Goal: Share content: Share content

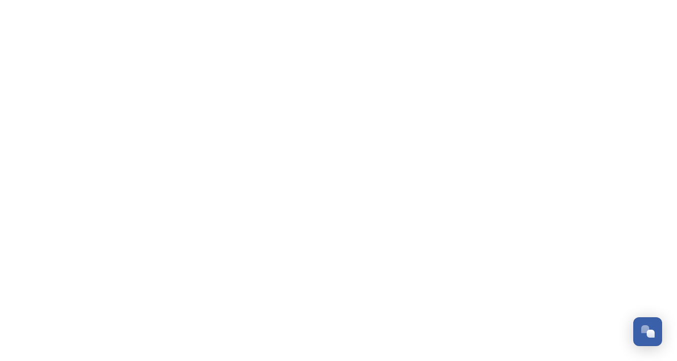
scroll to position [304, 0]
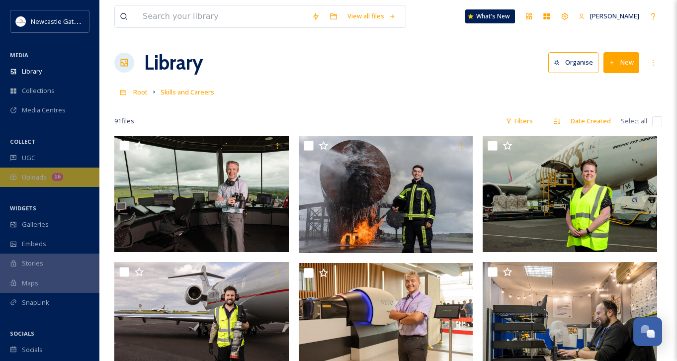
click at [76, 183] on div "Uploads 16" at bounding box center [49, 177] width 99 height 19
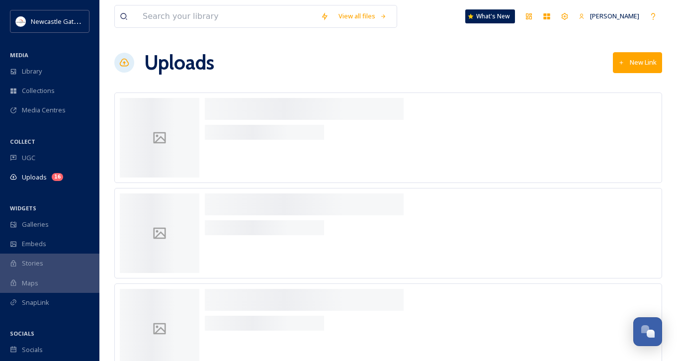
scroll to position [362, 0]
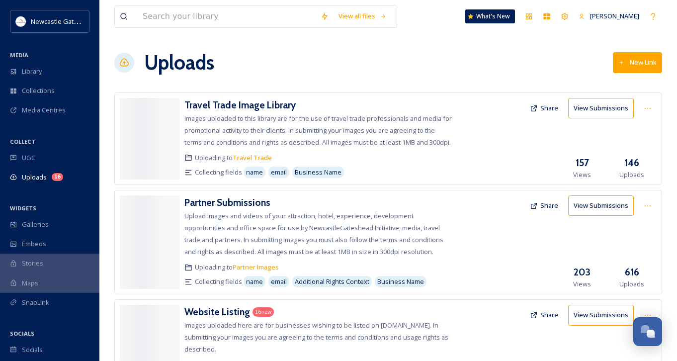
click at [335, 61] on div "Uploads New Link" at bounding box center [388, 63] width 548 height 30
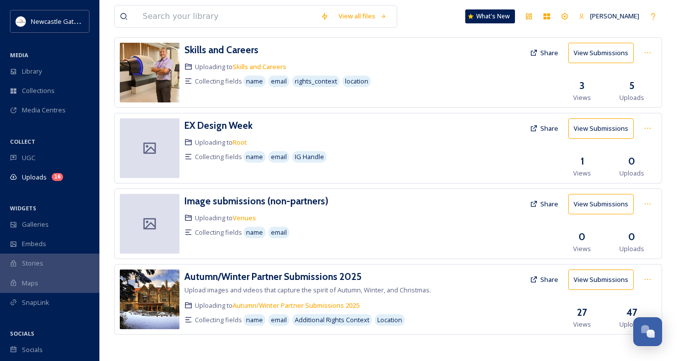
scroll to position [529, 0]
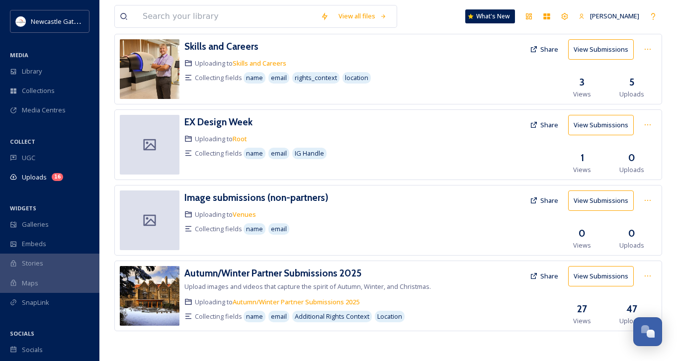
click at [541, 273] on button "Share" at bounding box center [544, 276] width 38 height 19
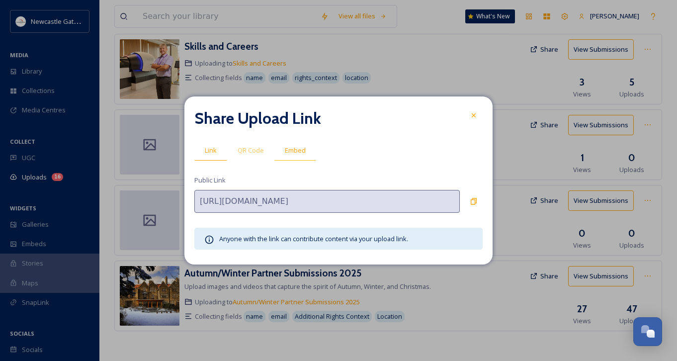
click at [293, 150] on span "Embed" at bounding box center [295, 150] width 21 height 9
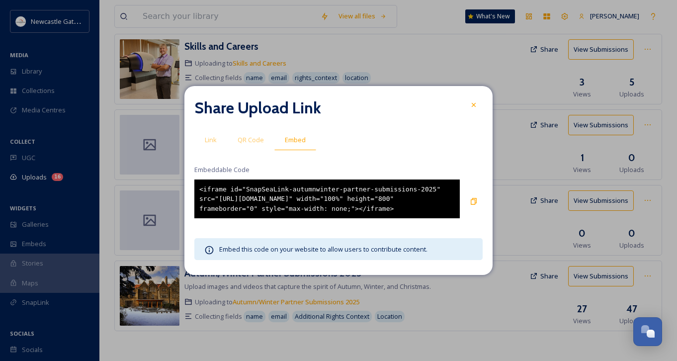
click at [420, 212] on div "<iframe id="SnapSeaLink-autumnwinter-partner-submissions-2025" src="https://app…" at bounding box center [327, 199] width 266 height 39
drag, startPoint x: 412, startPoint y: 219, endPoint x: 186, endPoint y: 172, distance: 230.8
click at [186, 172] on div "Share Upload Link Link QR Code Embed Embeddable Code <iframe id="SnapSeaLink-au…" at bounding box center [339, 180] width 308 height 189
click at [474, 202] on icon at bounding box center [474, 201] width 8 height 8
click at [298, 202] on div "<iframe id="SnapSeaLink-autumnwinter-partner-submissions-2025" src="https://app…" at bounding box center [327, 199] width 266 height 39
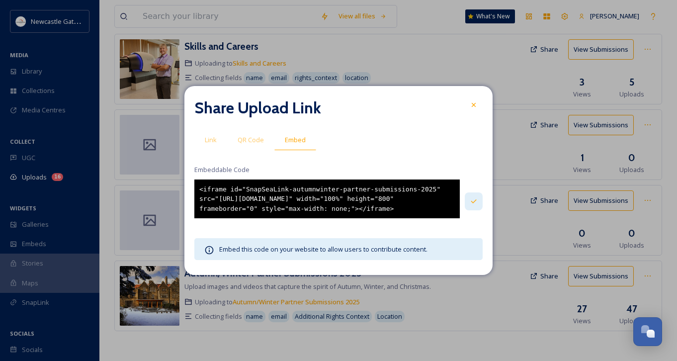
click at [298, 202] on div "<iframe id="SnapSeaLink-autumnwinter-partner-submissions-2025" src="https://app…" at bounding box center [327, 199] width 266 height 39
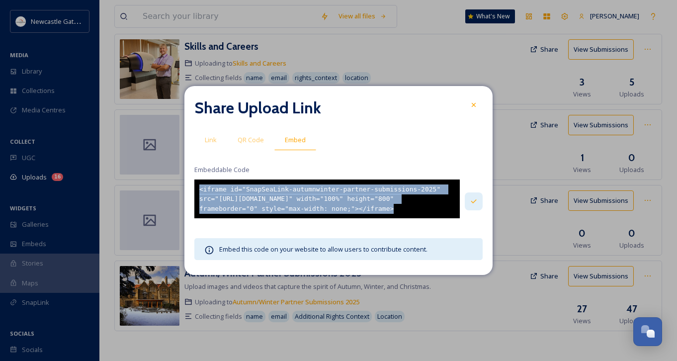
click at [298, 202] on div "<iframe id="SnapSeaLink-autumnwinter-partner-submissions-2025" src="https://app…" at bounding box center [327, 199] width 266 height 39
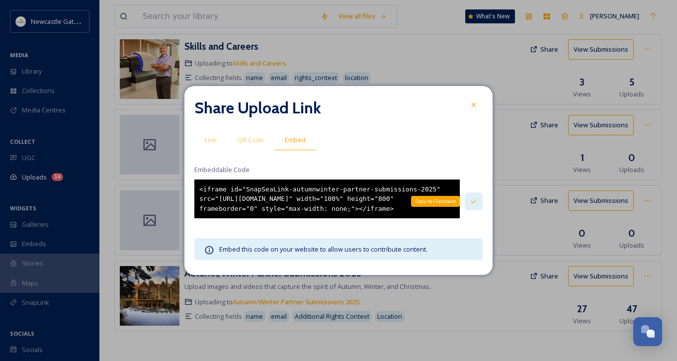
click at [476, 200] on icon at bounding box center [474, 201] width 8 height 8
click at [218, 136] on div "Link" at bounding box center [210, 140] width 33 height 20
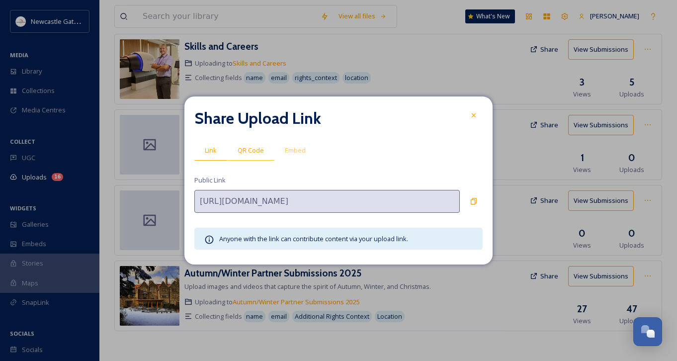
click at [251, 151] on span "QR Code" at bounding box center [251, 150] width 26 height 9
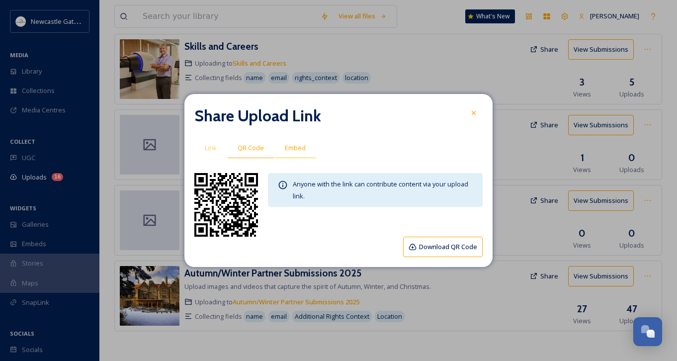
click at [292, 150] on span "Embed" at bounding box center [295, 147] width 21 height 9
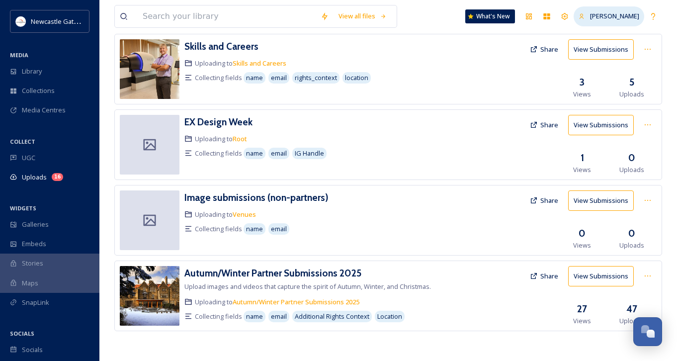
click at [631, 16] on span "[PERSON_NAME]" at bounding box center [614, 15] width 49 height 9
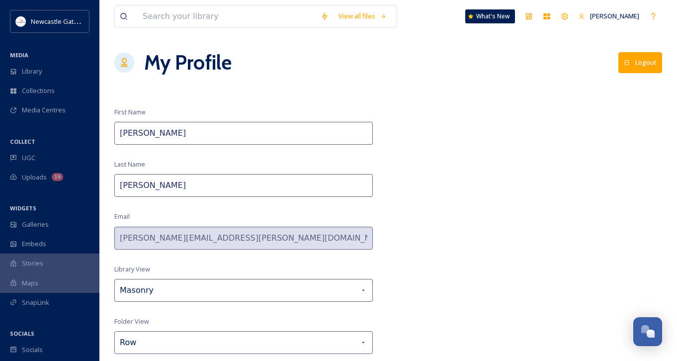
click at [638, 64] on button "Logout" at bounding box center [641, 62] width 44 height 20
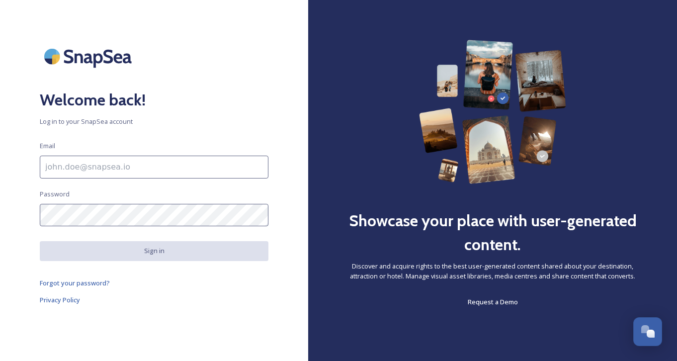
click at [154, 168] on input at bounding box center [154, 167] width 229 height 23
type input "[PERSON_NAME][EMAIL_ADDRESS][PERSON_NAME][DOMAIN_NAME]"
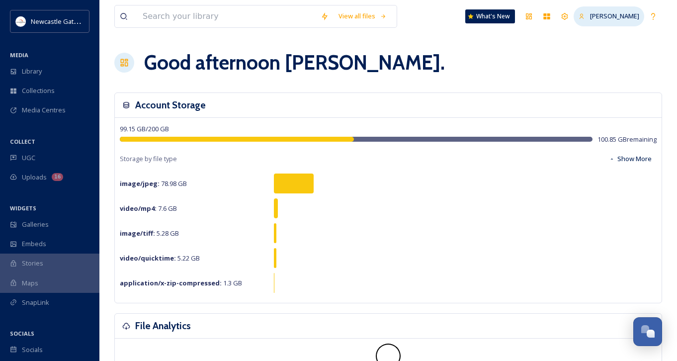
click at [628, 19] on span "[PERSON_NAME]" at bounding box center [614, 15] width 49 height 9
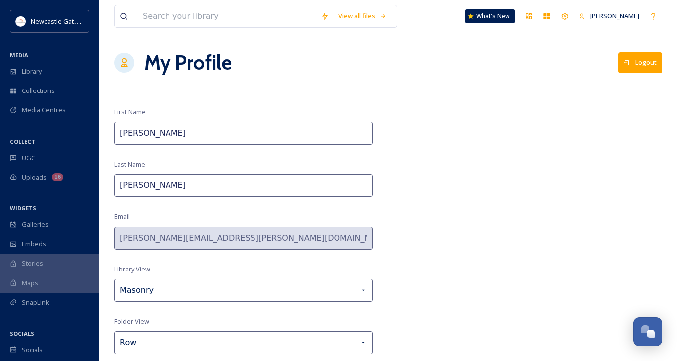
click at [644, 60] on button "Logout" at bounding box center [641, 62] width 44 height 20
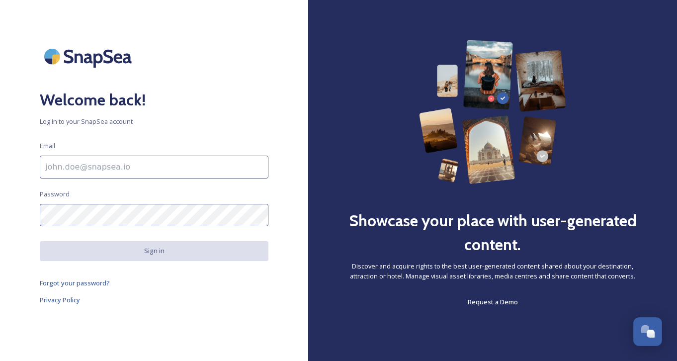
click at [184, 165] on input at bounding box center [154, 167] width 229 height 23
type input "[PERSON_NAME][EMAIL_ADDRESS][PERSON_NAME][DOMAIN_NAME]"
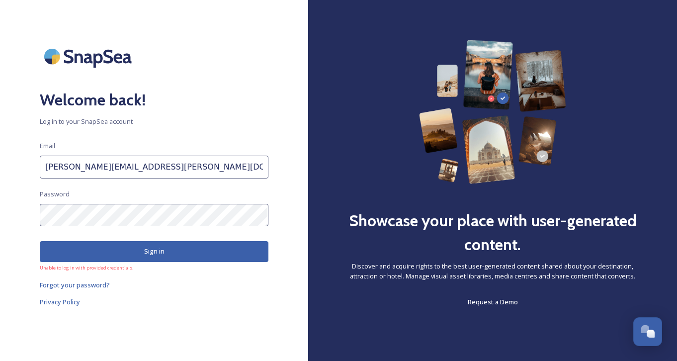
click at [0, 199] on html "Welcome back! Log in to your SnapSea account Email lisa.kelly@ngi.org.uk Passwo…" at bounding box center [338, 180] width 677 height 361
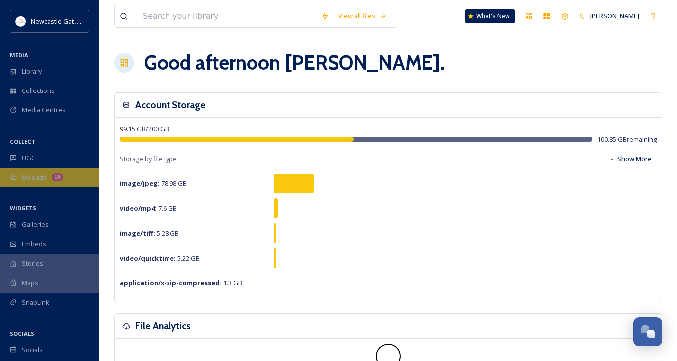
click at [46, 176] on span "Uploads" at bounding box center [34, 177] width 25 height 9
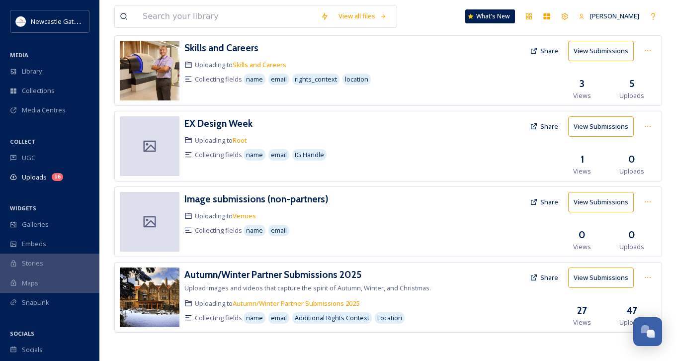
scroll to position [529, 0]
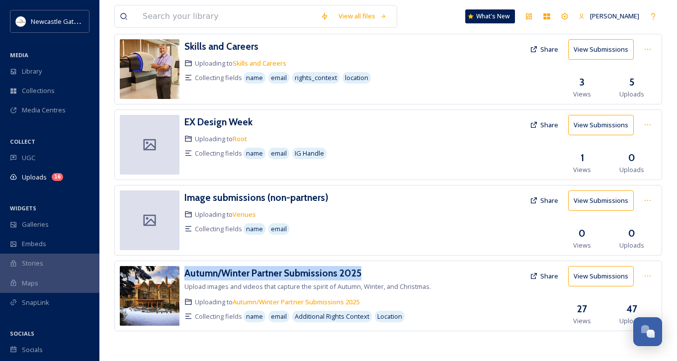
drag, startPoint x: 370, startPoint y: 276, endPoint x: 184, endPoint y: 272, distance: 186.5
click at [184, 272] on div "Autumn/Winter Partner Submissions 2025 Upload images and videos that capture th…" at bounding box center [388, 296] width 548 height 71
copy h3 "Autumn/Winter Partner Submissions 2025"
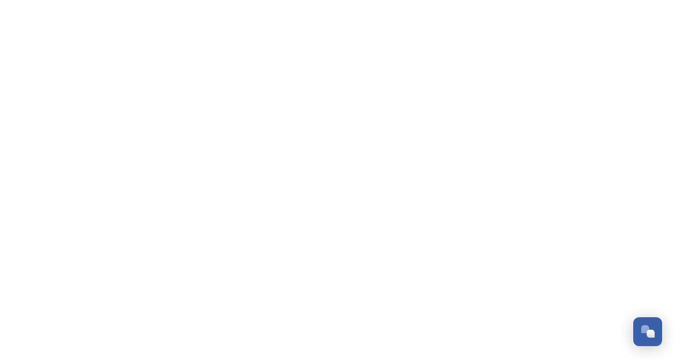
scroll to position [362, 0]
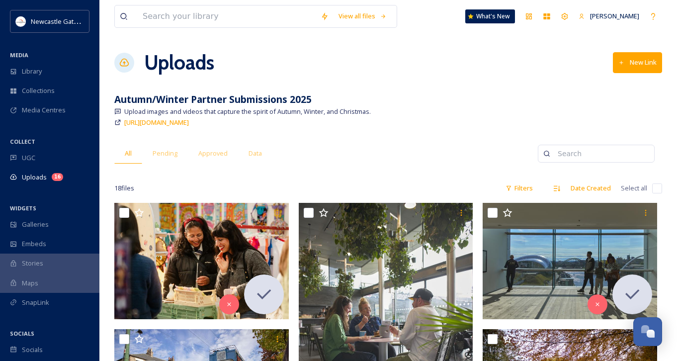
click at [171, 154] on span "Pending" at bounding box center [165, 153] width 25 height 9
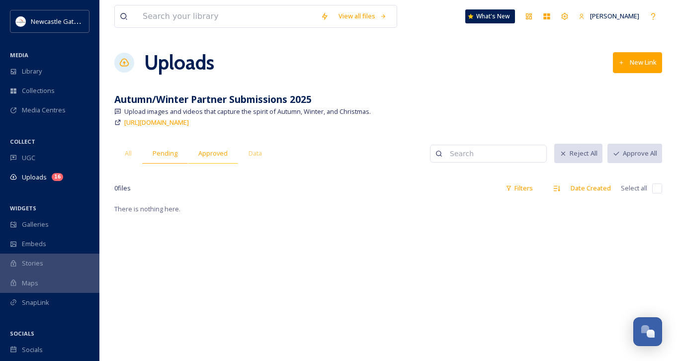
click at [213, 153] on span "Approved" at bounding box center [212, 153] width 29 height 9
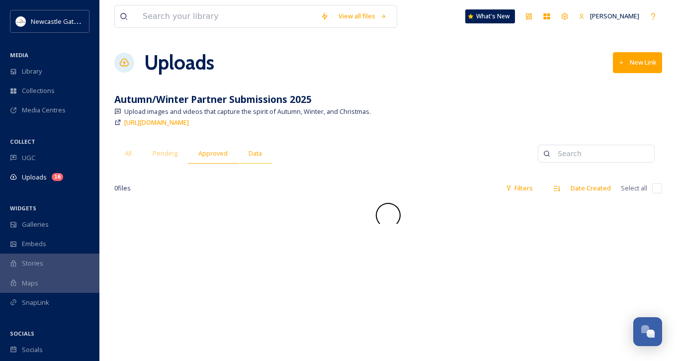
click at [259, 156] on span "Data" at bounding box center [255, 153] width 13 height 9
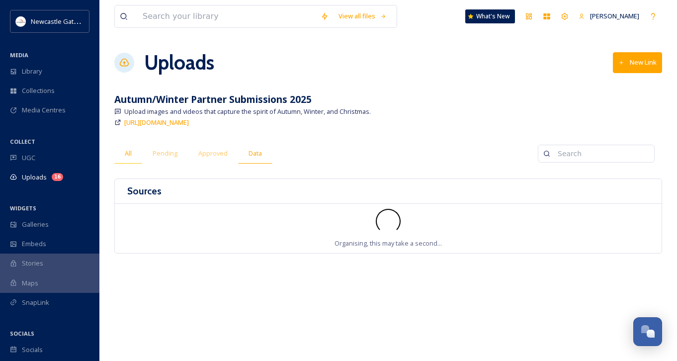
click at [128, 156] on span "All" at bounding box center [128, 153] width 7 height 9
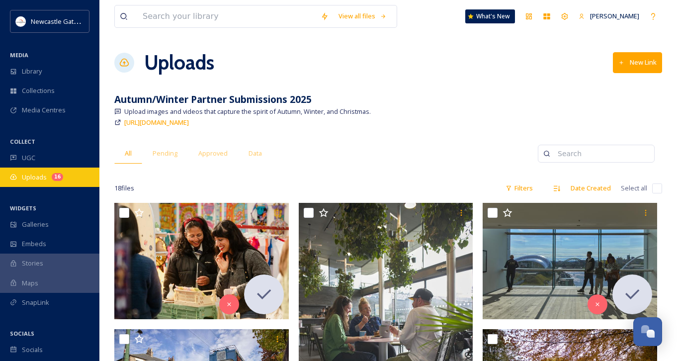
click at [45, 182] on div "Uploads 16" at bounding box center [49, 177] width 99 height 19
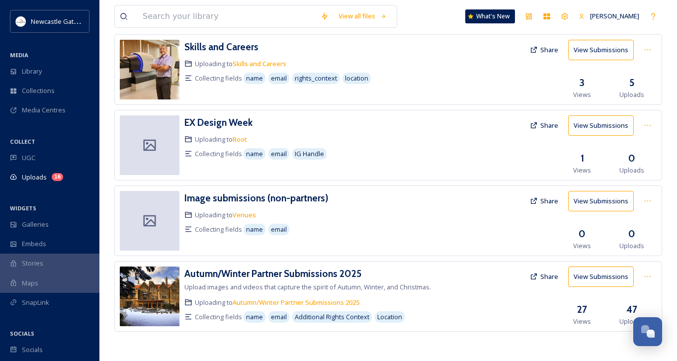
scroll to position [529, 0]
click at [543, 281] on button "Share" at bounding box center [544, 276] width 38 height 19
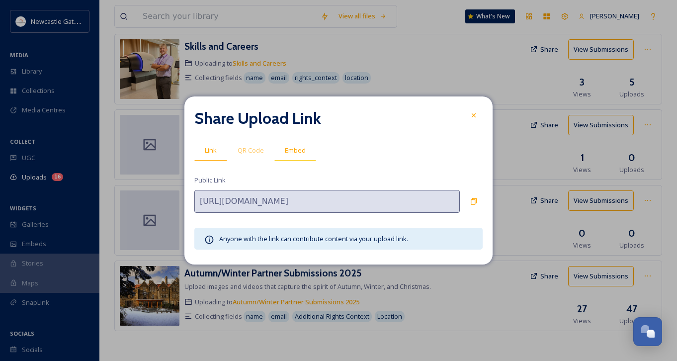
click at [285, 150] on span "Embed" at bounding box center [295, 150] width 21 height 9
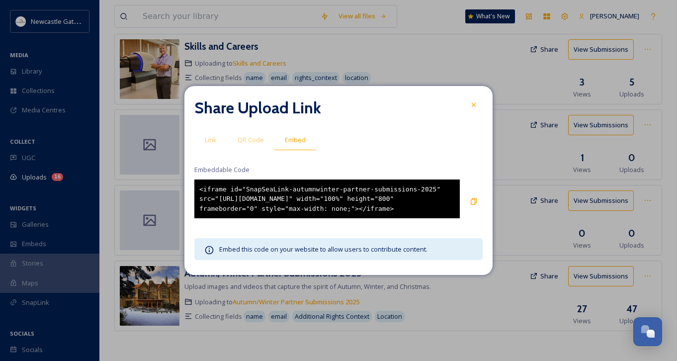
click at [420, 217] on div "<iframe id="SnapSeaLink-autumnwinter-partner-submissions-2025" src="https://app…" at bounding box center [327, 199] width 266 height 39
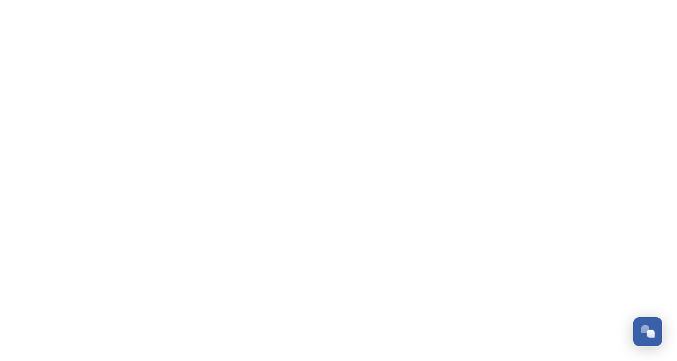
scroll to position [362, 0]
